Goal: Transaction & Acquisition: Purchase product/service

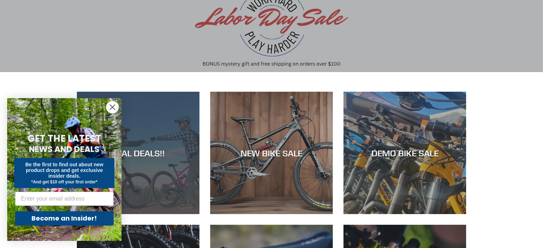
click at [181, 214] on div "REAL DEALS!!" at bounding box center [138, 214] width 123 height 0
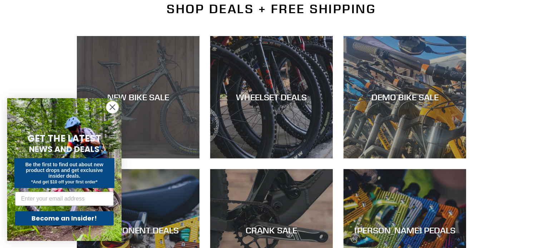
click at [168, 159] on div "NEW BIKE SALE" at bounding box center [138, 159] width 123 height 0
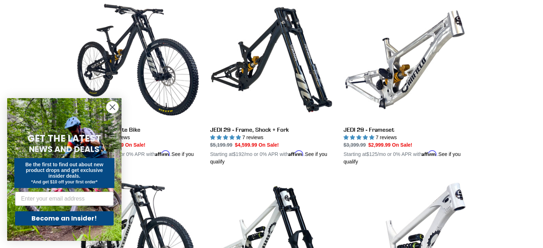
click at [109, 105] on circle "Close dialog" at bounding box center [112, 107] width 12 height 12
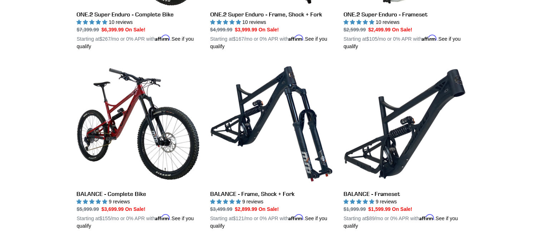
scroll to position [679, 0]
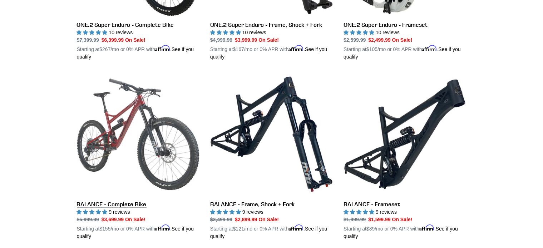
click at [159, 119] on link "BALANCE - Complete Bike" at bounding box center [138, 156] width 123 height 167
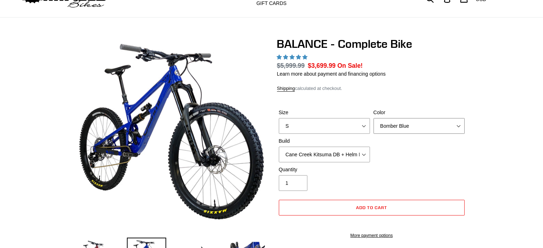
scroll to position [36, 0]
click at [455, 118] on select "Bomber Blue Goat's Blood Stealth Black" at bounding box center [418, 126] width 91 height 16
select select "highest-rating"
click at [373, 118] on select "Bomber Blue Goat's Blood Stealth Black" at bounding box center [418, 126] width 91 height 16
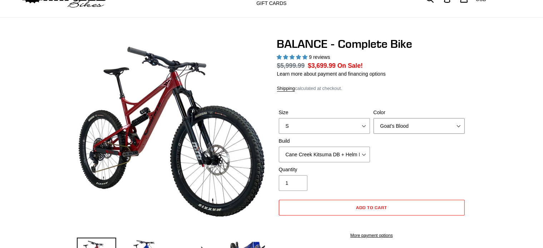
click at [446, 124] on select "Bomber Blue Goat's Blood Stealth Black" at bounding box center [418, 126] width 91 height 16
click at [432, 125] on select "Bomber Blue Goat's Blood Stealth Black" at bounding box center [418, 126] width 91 height 16
click at [433, 122] on select "Bomber Blue Goat's Blood Stealth Black" at bounding box center [418, 126] width 91 height 16
click at [457, 121] on select "Bomber Blue Goat's Blood Stealth Black" at bounding box center [418, 126] width 91 height 16
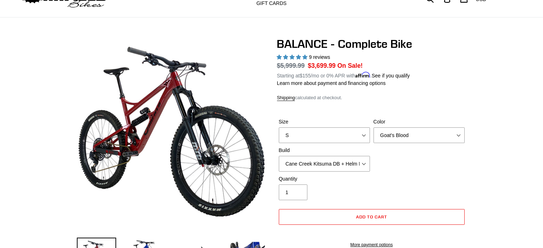
click at [457, 121] on label "Color" at bounding box center [418, 122] width 91 height 8
click at [457, 128] on select "Bomber Blue Goat's Blood Stealth Black" at bounding box center [418, 136] width 91 height 16
click at [454, 128] on select "Bomber Blue Goat's Blood Stealth Black" at bounding box center [418, 136] width 91 height 16
select select "Stealth Black"
click at [373, 128] on select "Bomber Blue Goat's Blood Stealth Black" at bounding box center [418, 136] width 91 height 16
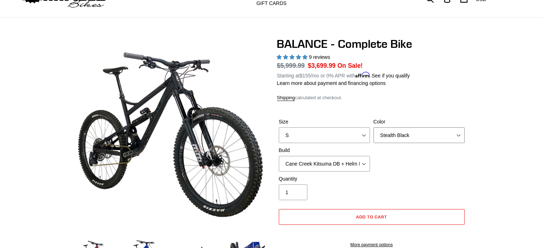
click at [461, 133] on select "Bomber Blue Goat's Blood Stealth Black" at bounding box center [418, 136] width 91 height 16
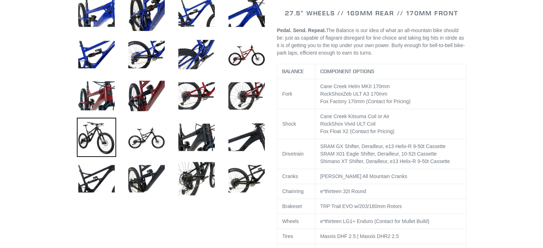
scroll to position [107, 0]
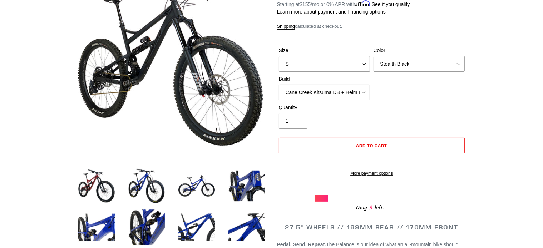
click at [350, 67] on div "Size S M L XL Color Bomber Blue Goat's Blood Stealth Black Build Cane Creek Kit…" at bounding box center [371, 75] width 189 height 57
click at [348, 56] on select "S M L XL" at bounding box center [324, 64] width 91 height 16
select select "M"
click at [279, 56] on select "S M L XL" at bounding box center [324, 64] width 91 height 16
click at [457, 72] on select "Bomber Blue Goat's Blood Stealth Black" at bounding box center [418, 64] width 91 height 16
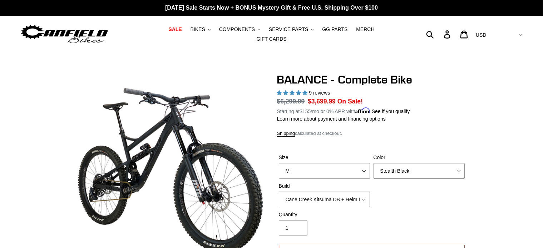
select select "Bomber Blue"
click at [373, 163] on select "Bomber Blue Goat's Blood Stealth Black" at bounding box center [418, 171] width 91 height 16
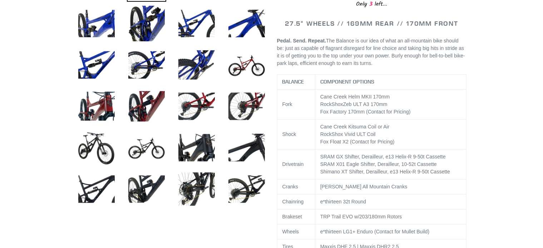
scroll to position [357, 0]
